Goal: Task Accomplishment & Management: Manage account settings

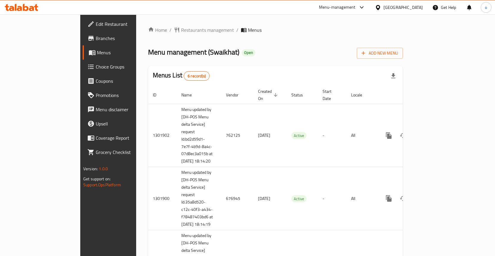
click at [230, 41] on div "Home / Restaurants management / Menus Menu management ( Swaikhat ) Open Add New…" at bounding box center [275, 212] width 255 height 372
click at [181, 32] on span "Restaurants management" at bounding box center [207, 29] width 53 height 7
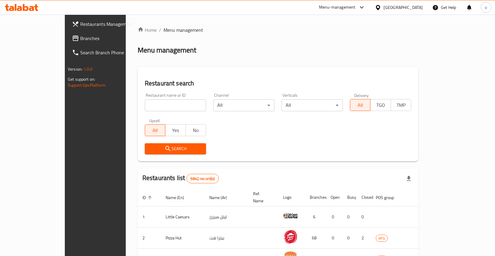
click at [414, 8] on div "Kuwait" at bounding box center [402, 7] width 39 height 7
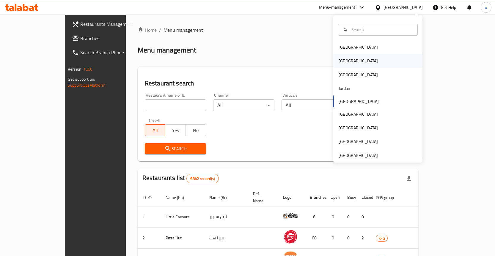
click at [346, 61] on div "[GEOGRAPHIC_DATA]" at bounding box center [358, 61] width 49 height 14
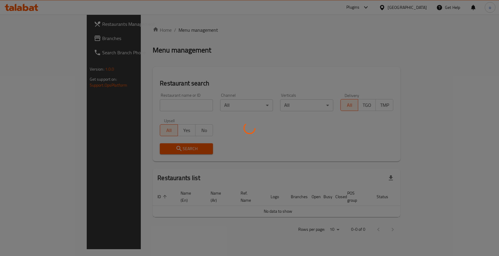
click at [177, 58] on div at bounding box center [249, 128] width 499 height 256
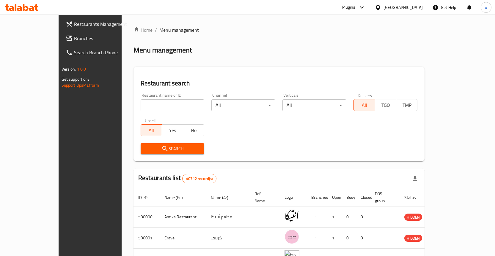
click at [74, 39] on span "Branches" at bounding box center [105, 38] width 62 height 7
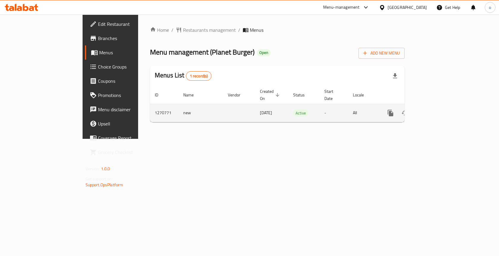
click at [445, 106] on td "enhanced table" at bounding box center [412, 113] width 67 height 18
click at [437, 110] on icon "enhanced table" at bounding box center [433, 113] width 7 height 7
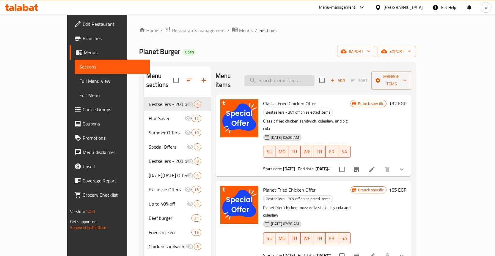
click at [306, 80] on input "search" at bounding box center [279, 80] width 70 height 10
paste input "دبل بلانتأى ساندويتش"
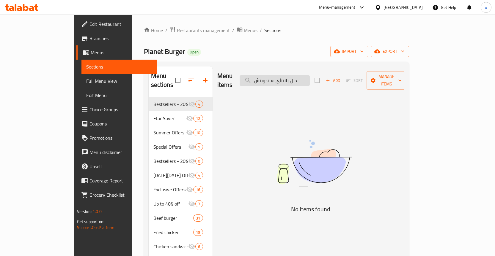
click at [289, 77] on input "دبل بلانتأى ساندويتش" at bounding box center [274, 80] width 70 height 10
click at [283, 77] on input "دبل بلانتأى" at bounding box center [274, 80] width 70 height 10
click at [289, 77] on input "دبل بلانتأى" at bounding box center [274, 80] width 70 height 10
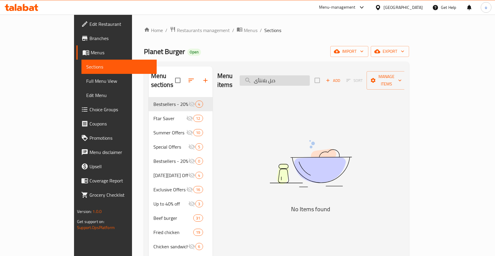
click at [293, 77] on input "دبل بلانتأى" at bounding box center [274, 80] width 70 height 10
drag, startPoint x: 295, startPoint y: 77, endPoint x: 277, endPoint y: 76, distance: 17.8
click at [277, 76] on input "دبل بلانتأى" at bounding box center [274, 80] width 70 height 10
type input "دبل"
click at [285, 78] on input "دبل" at bounding box center [274, 80] width 70 height 10
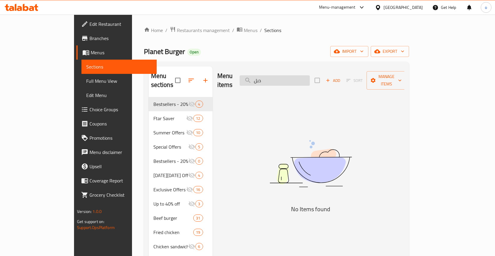
click at [283, 78] on input "دبل" at bounding box center [274, 80] width 70 height 10
drag, startPoint x: 293, startPoint y: 77, endPoint x: 250, endPoint y: 75, distance: 42.8
click at [274, 76] on input "دبل" at bounding box center [274, 80] width 70 height 10
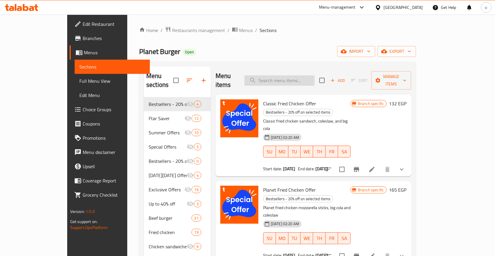
click at [302, 78] on input "search" at bounding box center [279, 80] width 70 height 10
paste input "ميجا بلانتأى"
type input "ميجا بلانتأى"
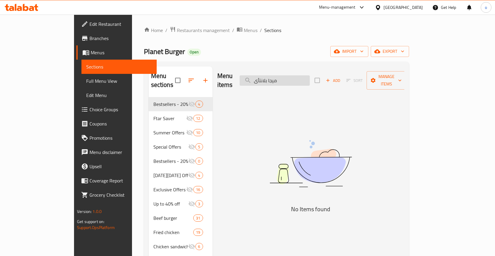
click at [297, 75] on input "ميجا بلانتأى" at bounding box center [274, 80] width 70 height 10
drag, startPoint x: 316, startPoint y: 75, endPoint x: 212, endPoint y: 83, distance: 104.5
click at [217, 83] on div "Menu items ميجا بلانتأى Add Sort Manage items" at bounding box center [310, 81] width 187 height 28
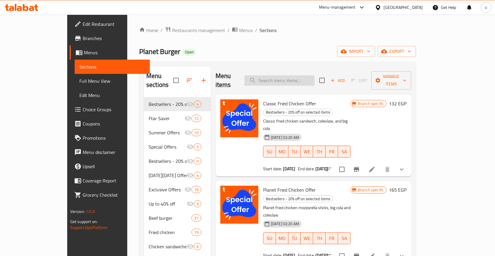
click at [302, 80] on input "search" at bounding box center [279, 80] width 70 height 10
paste input "بلانت"
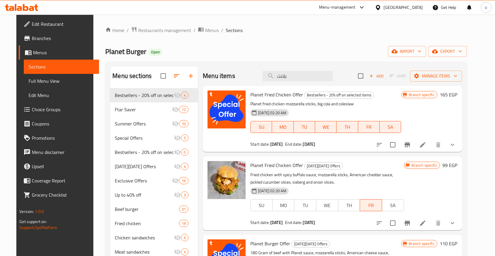
type input "بلانت"
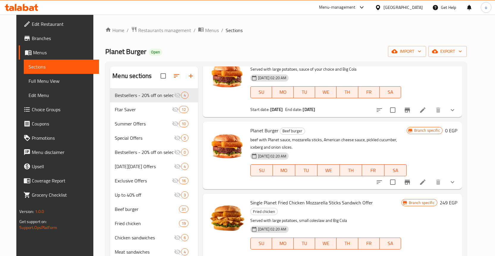
scroll to position [414, 0]
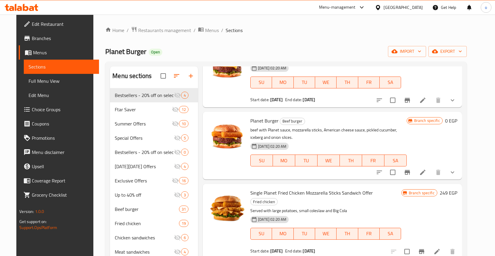
click at [459, 169] on button "show more" at bounding box center [452, 172] width 14 height 14
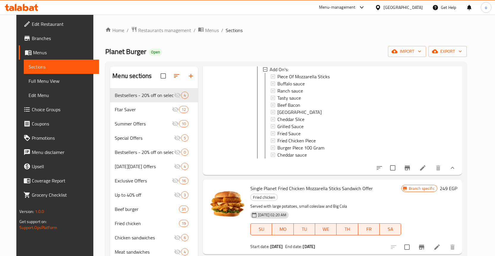
scroll to position [1, 0]
